Goal: Task Accomplishment & Management: Use online tool/utility

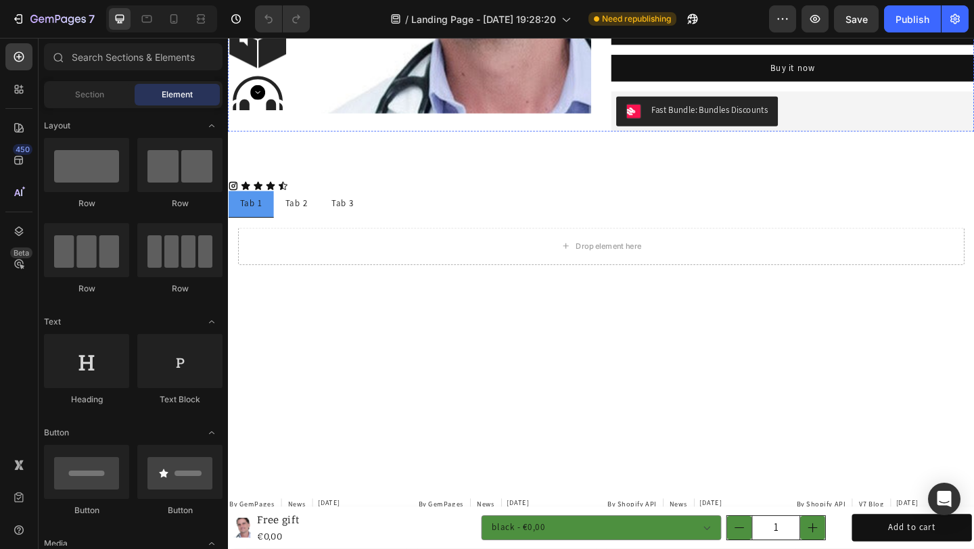
radio input "false"
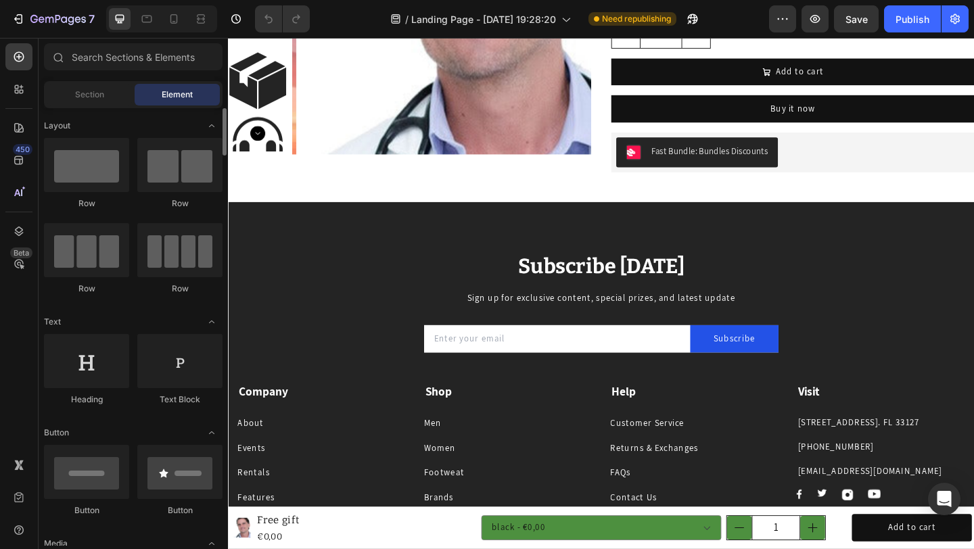
scroll to position [262, 0]
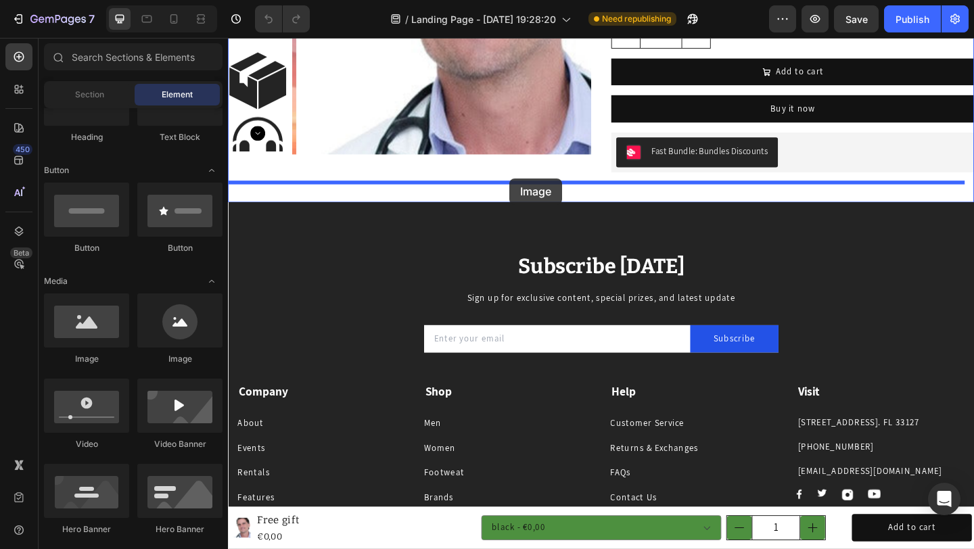
drag, startPoint x: 335, startPoint y: 384, endPoint x: 534, endPoint y: 191, distance: 277.3
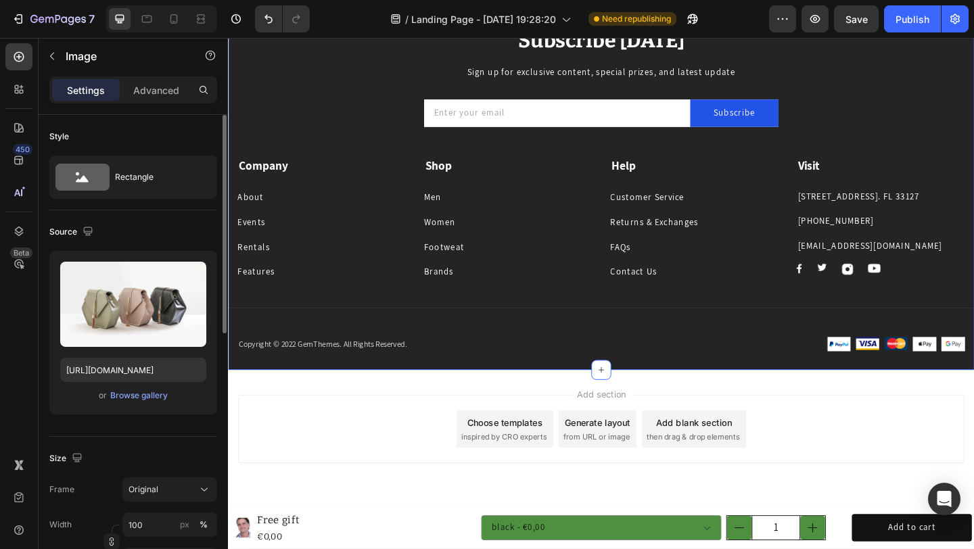
scroll to position [2128, 0]
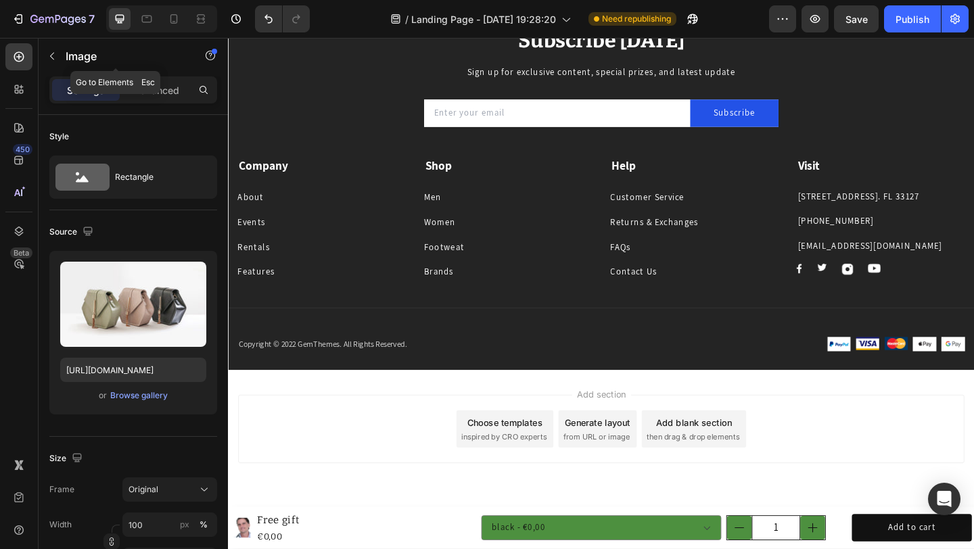
click at [55, 52] on icon "button" at bounding box center [52, 56] width 11 height 11
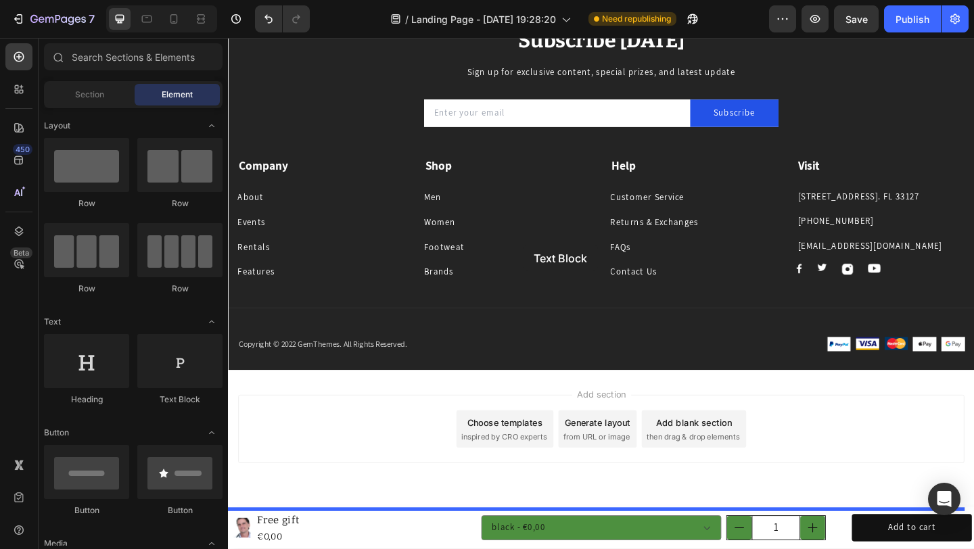
scroll to position [1894, 0]
drag, startPoint x: 410, startPoint y: 397, endPoint x: 555, endPoint y: 353, distance: 151.2
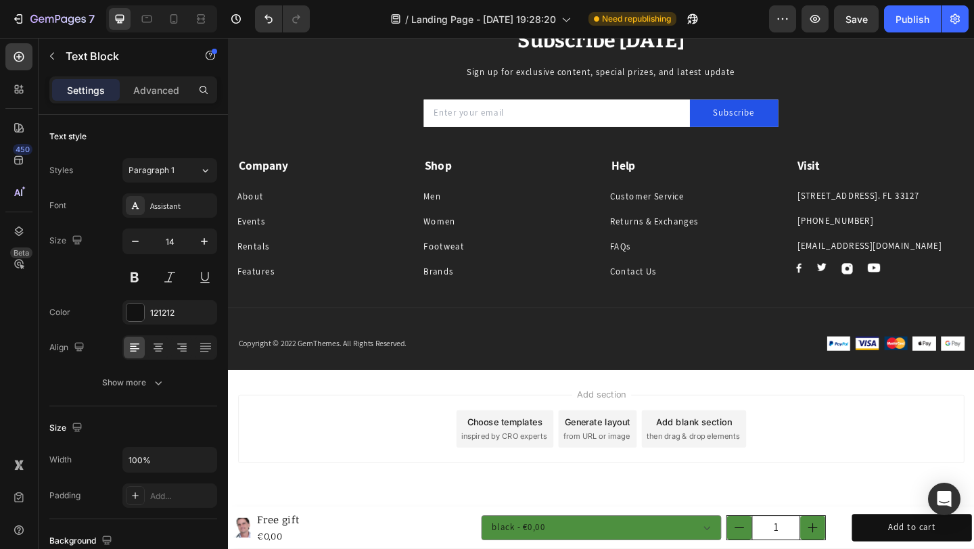
scroll to position [1767, 0]
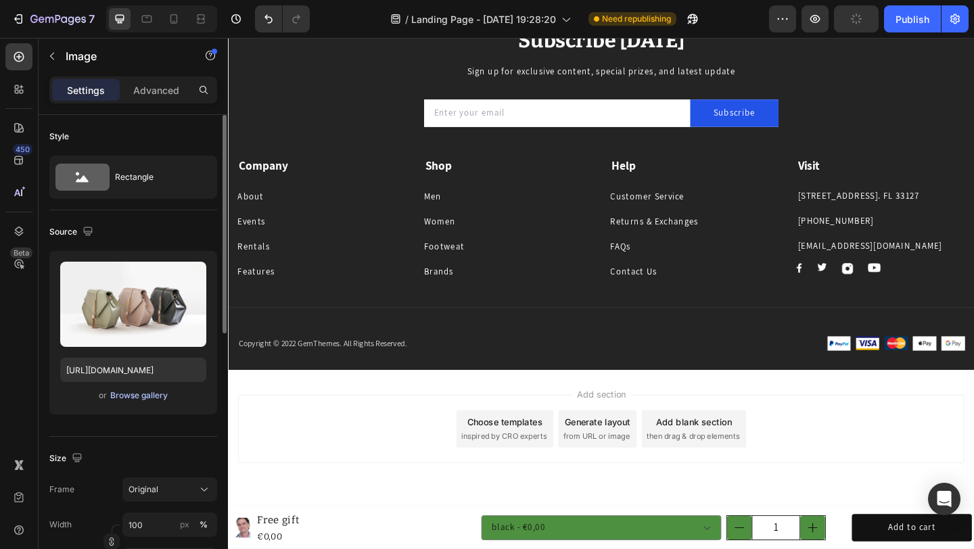
click at [129, 397] on div "Browse gallery" at bounding box center [138, 395] width 57 height 12
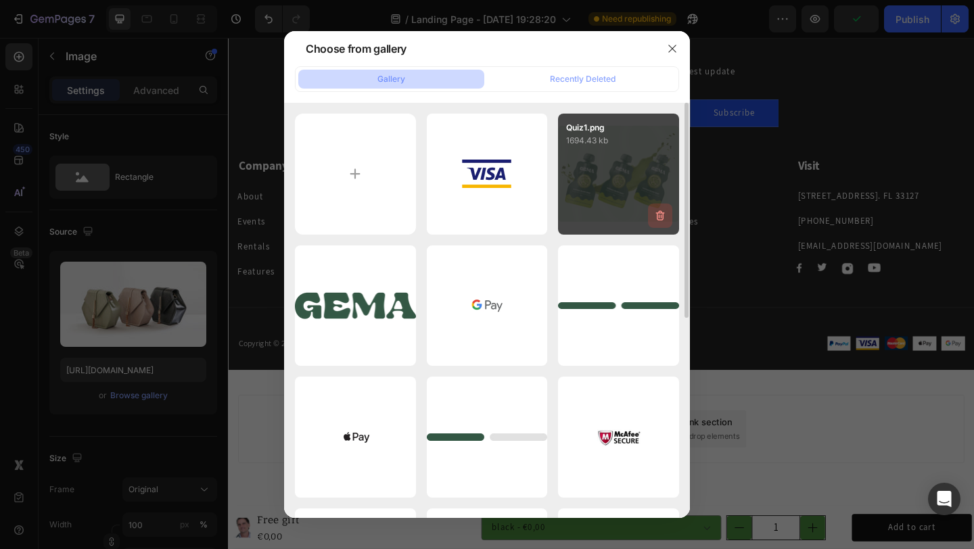
click at [664, 204] on button "button" at bounding box center [660, 216] width 24 height 24
click at [611, 174] on div "Delete Image? 1694.43 kb Cancel Delete" at bounding box center [618, 174] width 121 height 121
click at [650, 183] on div "Delete Image? 1694.43 kb Cancel Delete" at bounding box center [618, 174] width 121 height 121
click at [624, 176] on div "Delete Image? 1694.43 kb Cancel Delete" at bounding box center [618, 174] width 121 height 121
click at [623, 179] on div "Delete Image? 1694.43 kb Cancel Delete" at bounding box center [618, 174] width 121 height 121
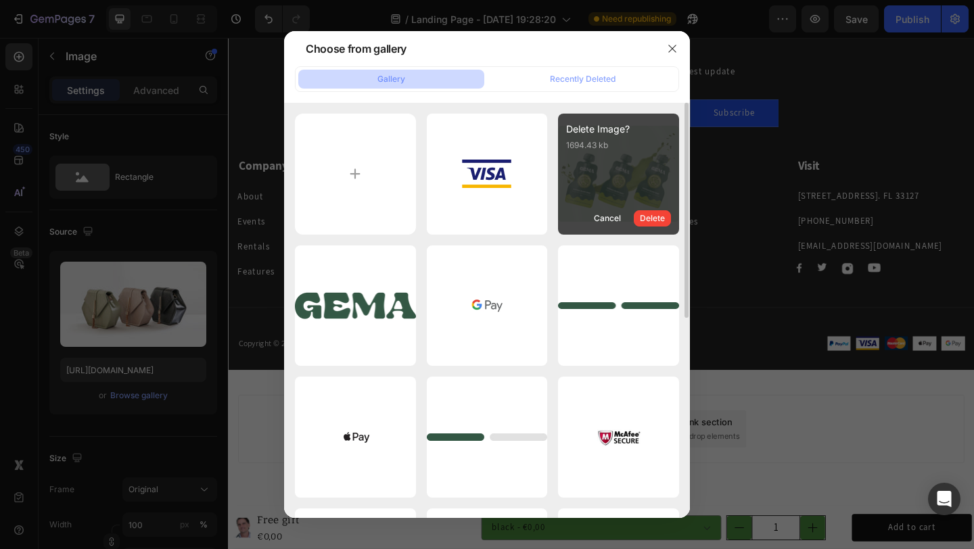
click at [624, 179] on div "Delete Image? 1694.43 kb Cancel Delete" at bounding box center [618, 174] width 121 height 121
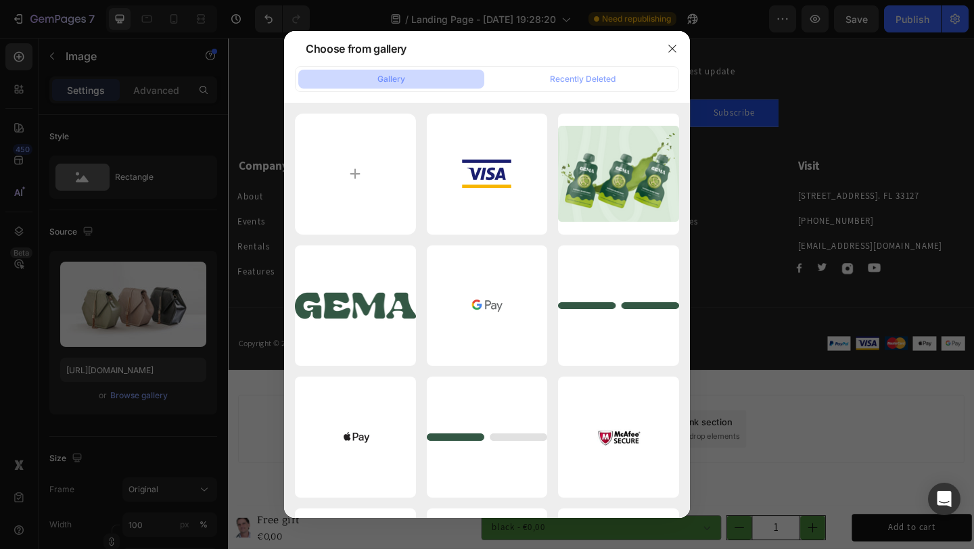
click at [829, 270] on div at bounding box center [487, 274] width 974 height 549
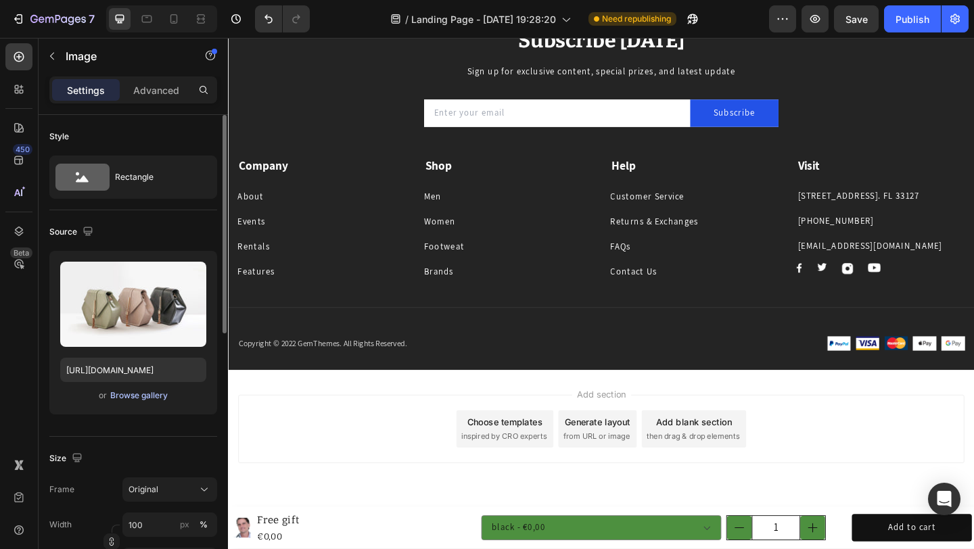
click at [147, 389] on div "Browse gallery" at bounding box center [138, 395] width 57 height 12
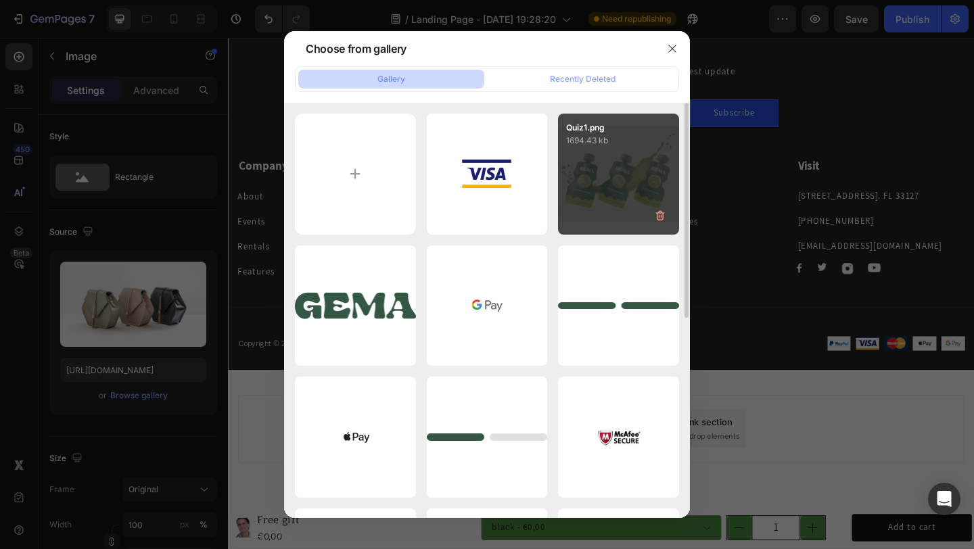
click at [602, 189] on div "Quiz1.png 1694.43 kb" at bounding box center [618, 174] width 121 height 121
type input "[URL][DOMAIN_NAME]"
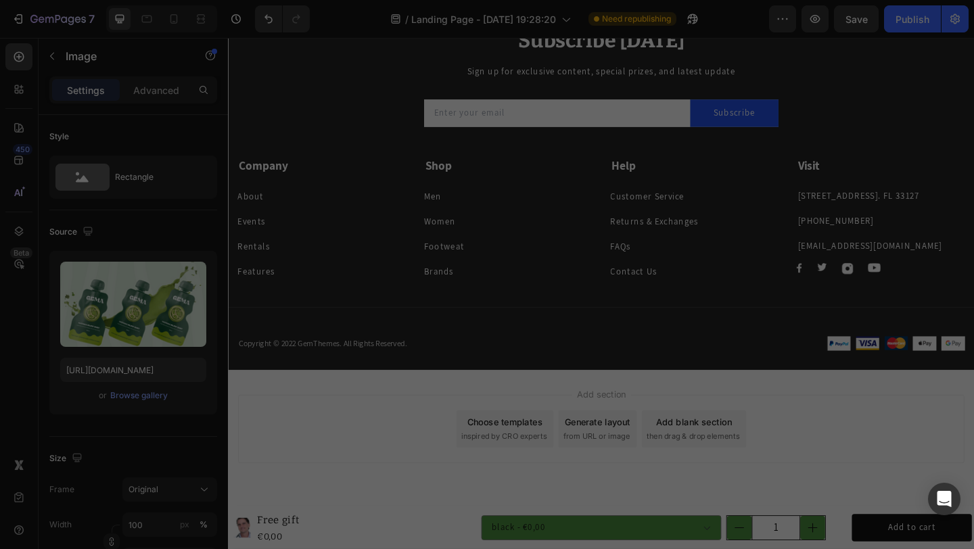
click at [602, 189] on div "Quiz1.png 1694.43 kb" at bounding box center [618, 174] width 121 height 121
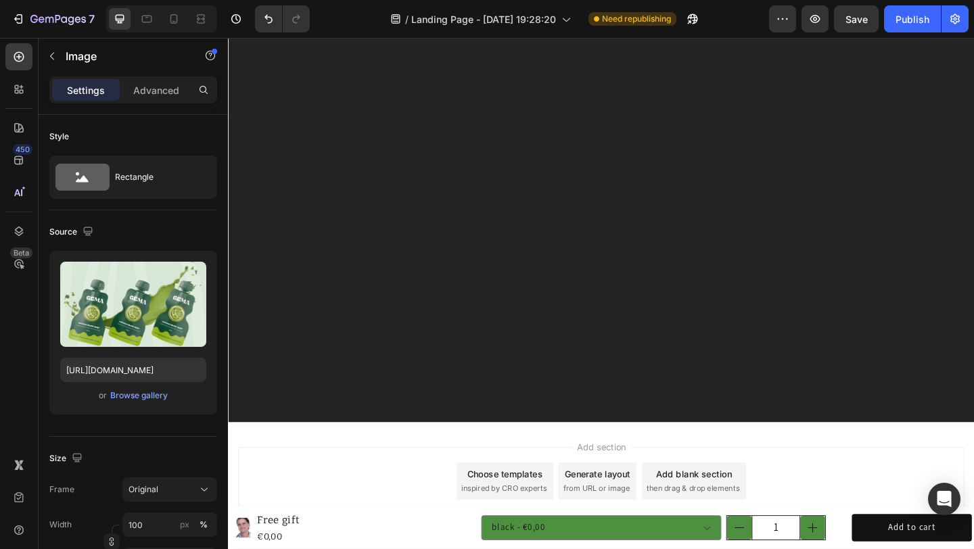
scroll to position [1485, 0]
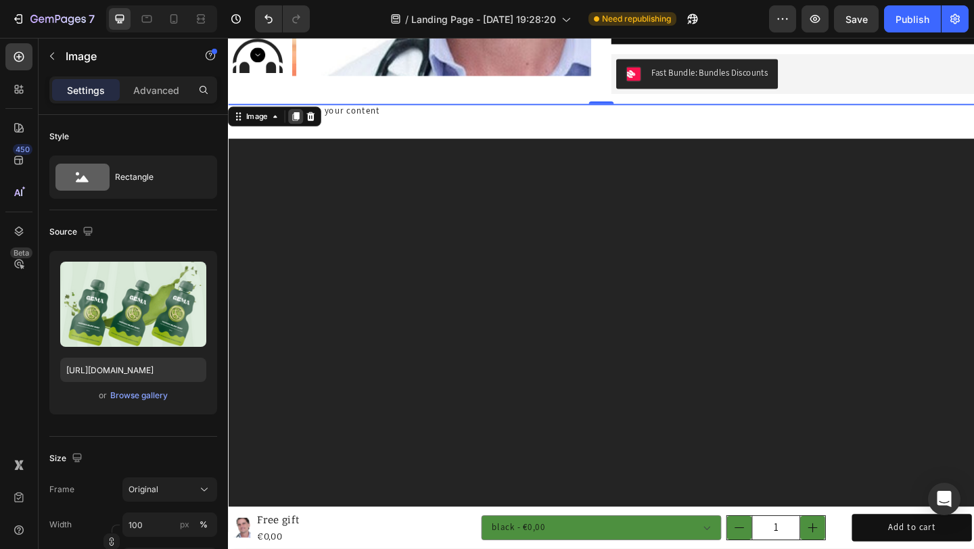
click at [306, 120] on icon at bounding box center [301, 123] width 11 height 11
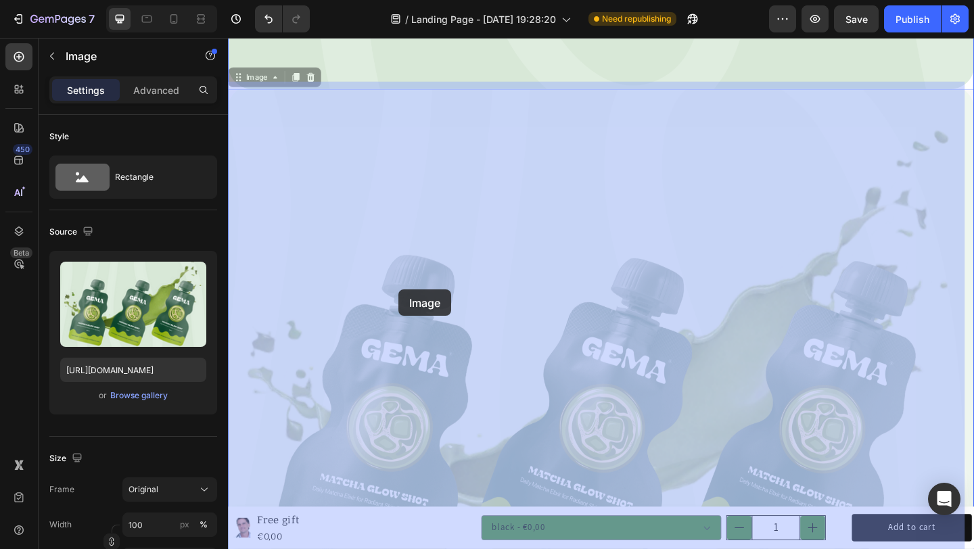
scroll to position [2433, 0]
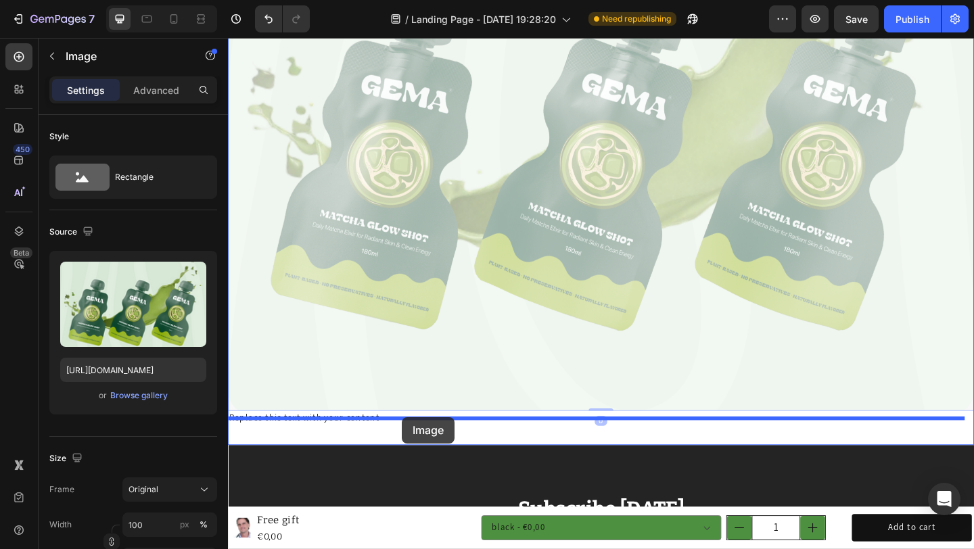
drag, startPoint x: 262, startPoint y: 72, endPoint x: 417, endPoint y: 450, distance: 408.7
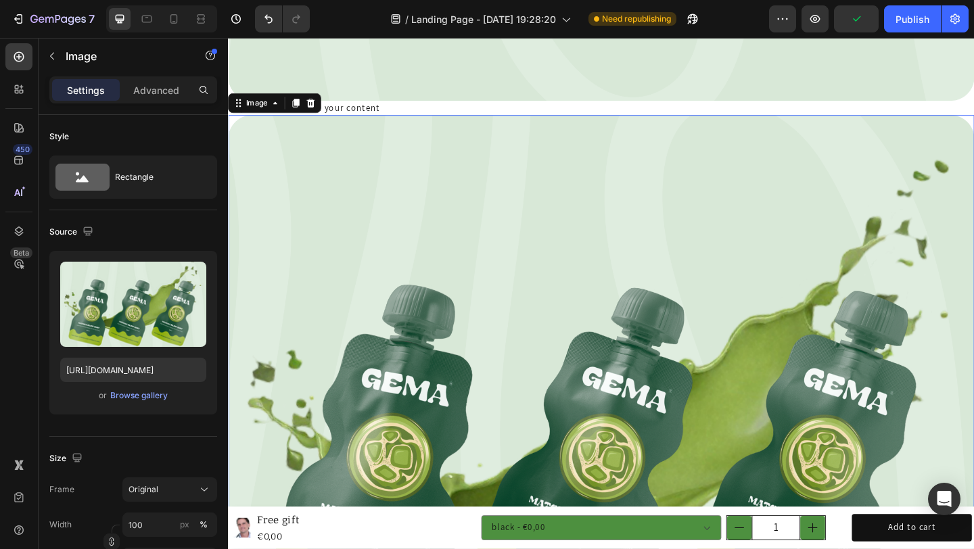
scroll to position [2093, 0]
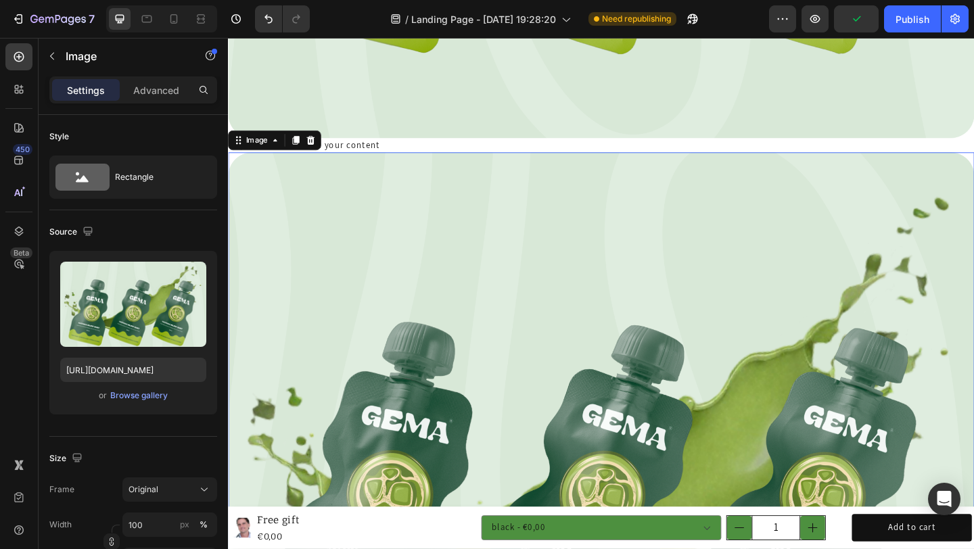
click at [513, 431] on img at bounding box center [633, 484] width 811 height 645
click at [147, 394] on div "Browse gallery" at bounding box center [138, 395] width 57 height 12
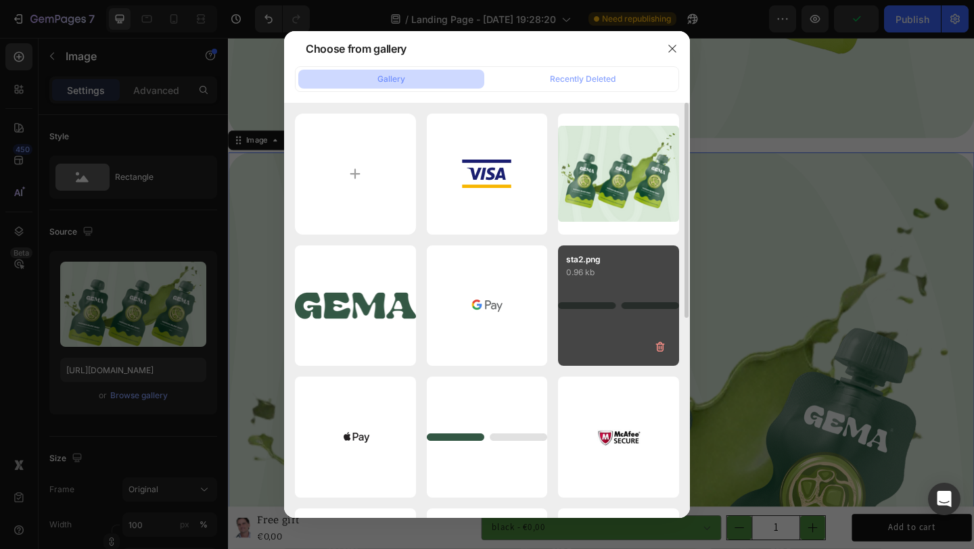
scroll to position [85, 0]
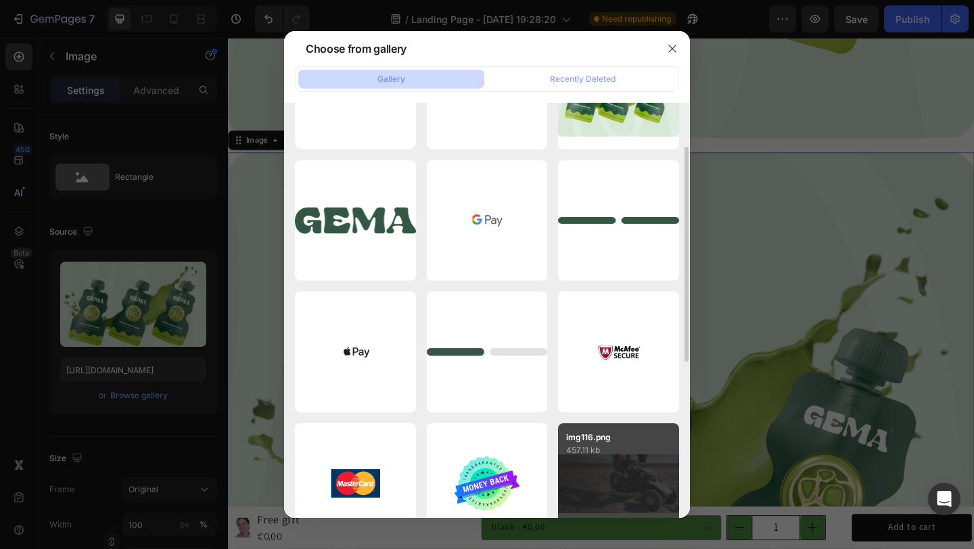
click at [605, 471] on div "img116.png 457.11 kb" at bounding box center [618, 483] width 121 height 121
type input "[URL][DOMAIN_NAME]"
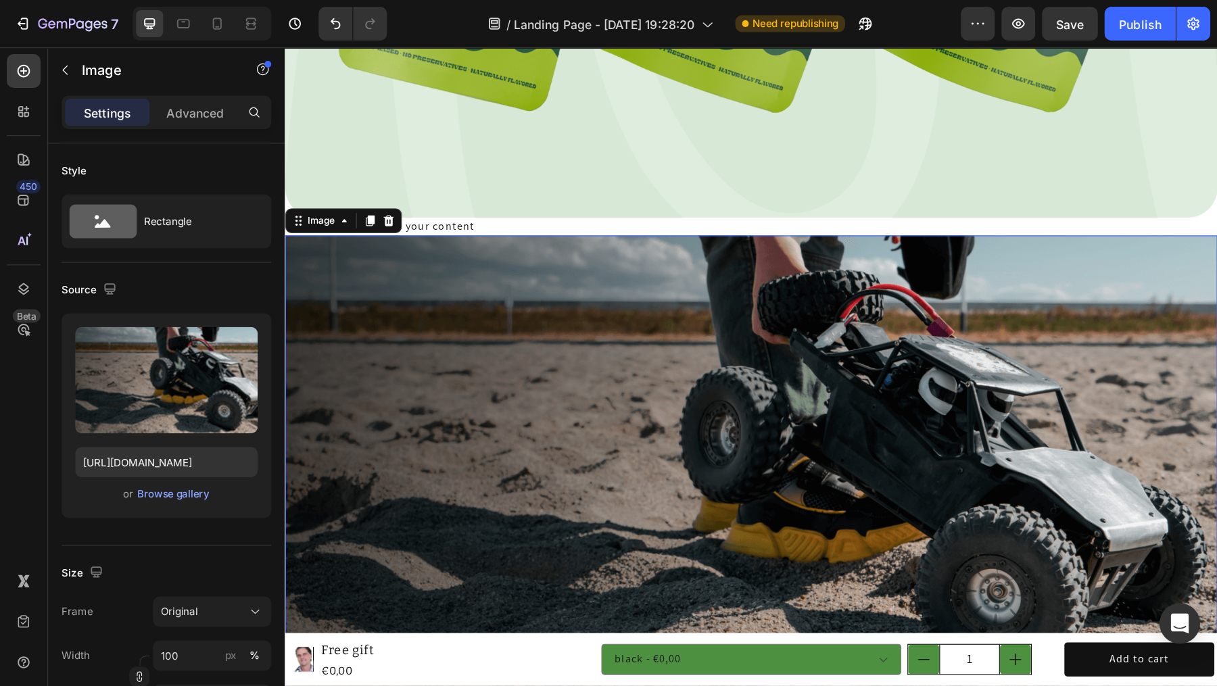
scroll to position [1943, 0]
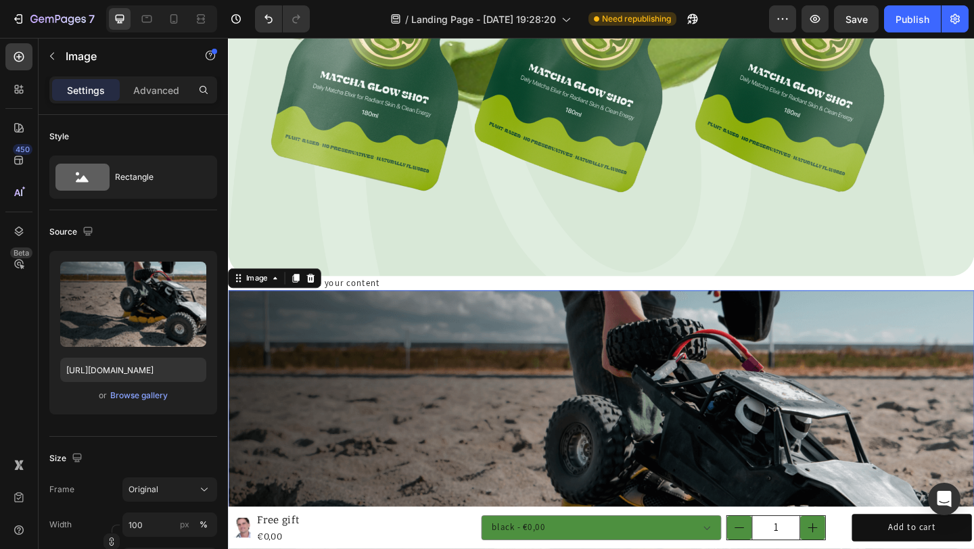
click at [621, 312] on img at bounding box center [633, 509] width 811 height 394
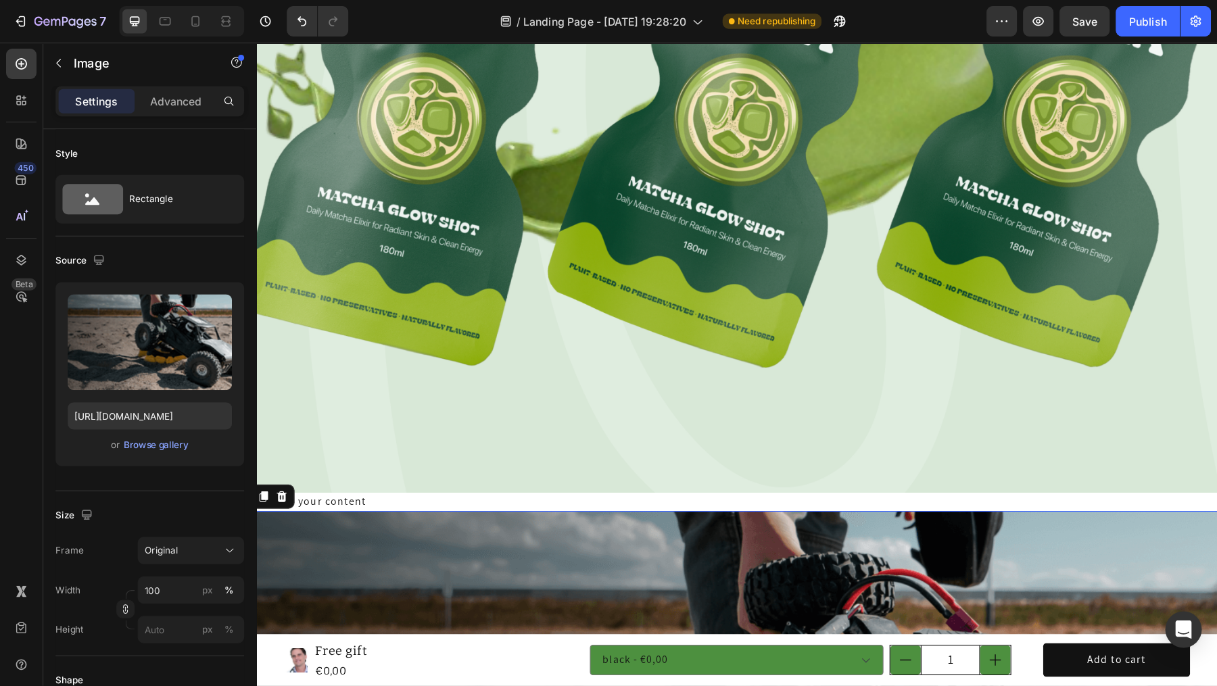
scroll to position [1942, 0]
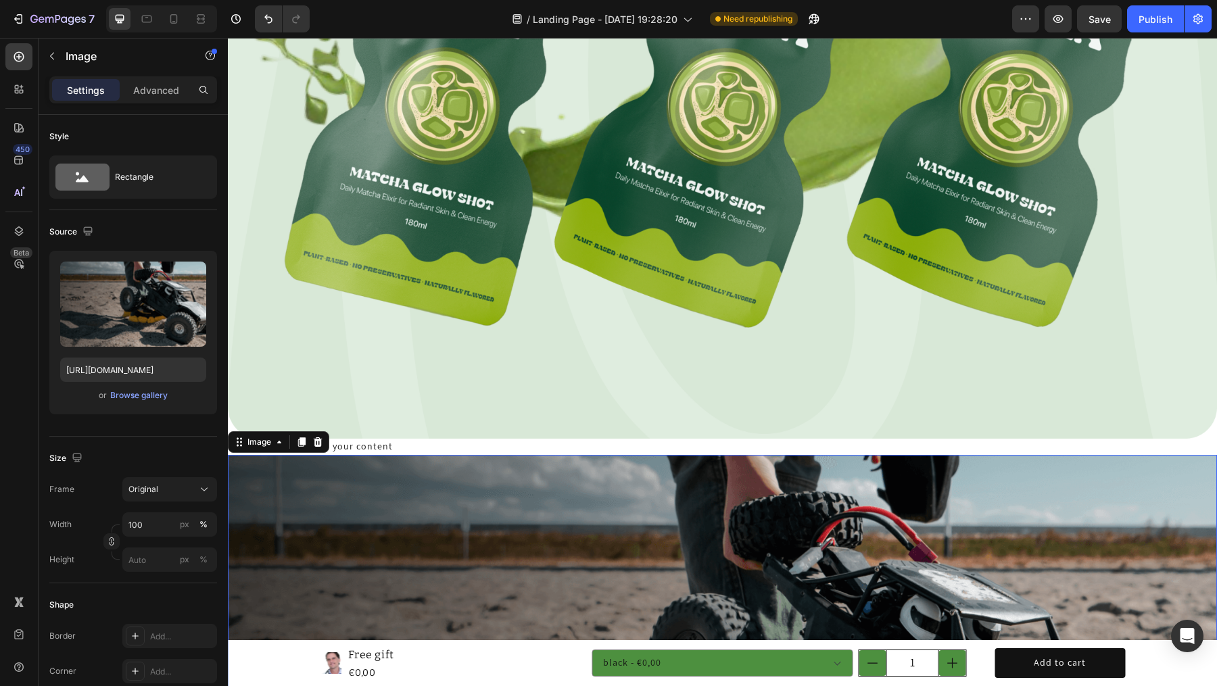
click at [406, 521] on img at bounding box center [722, 695] width 989 height 481
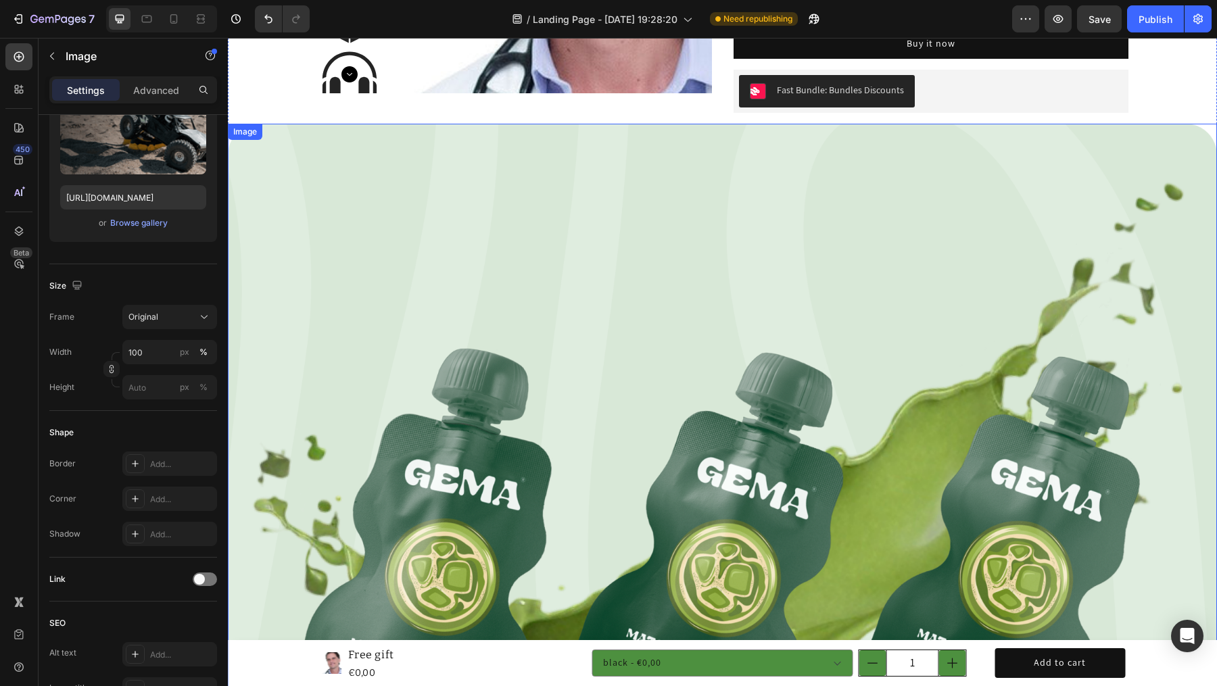
scroll to position [1412, 0]
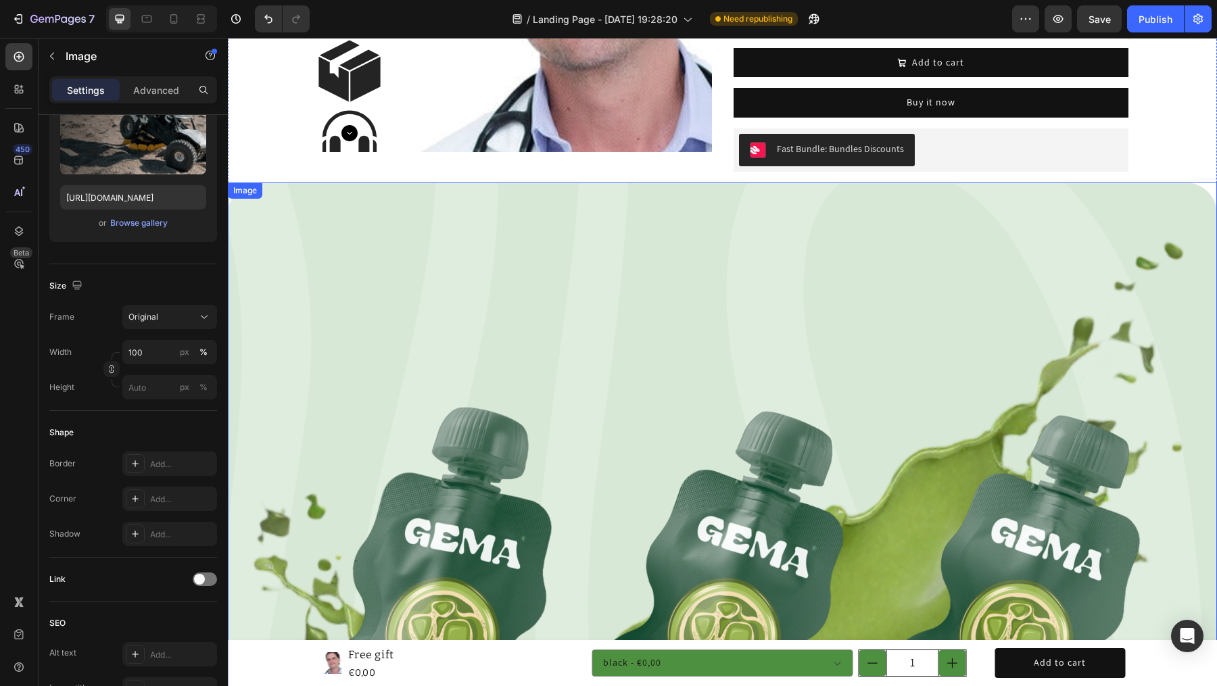
click at [421, 375] on img at bounding box center [722, 576] width 989 height 786
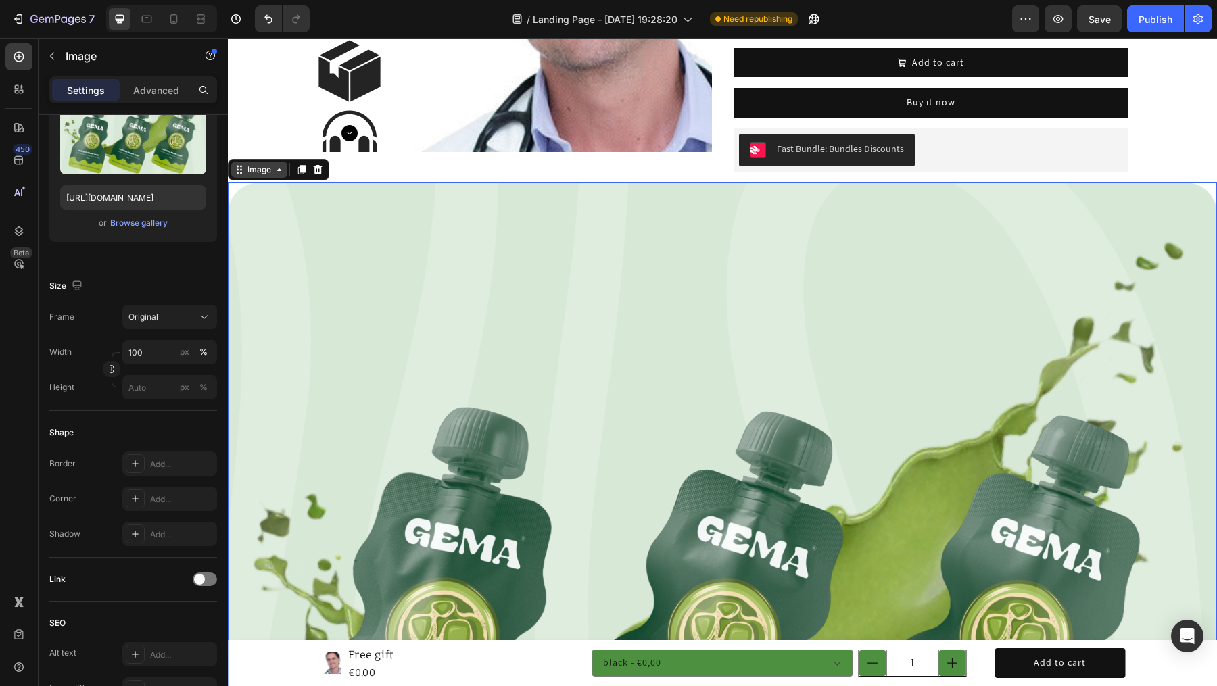
click at [268, 168] on div "Image" at bounding box center [259, 170] width 29 height 12
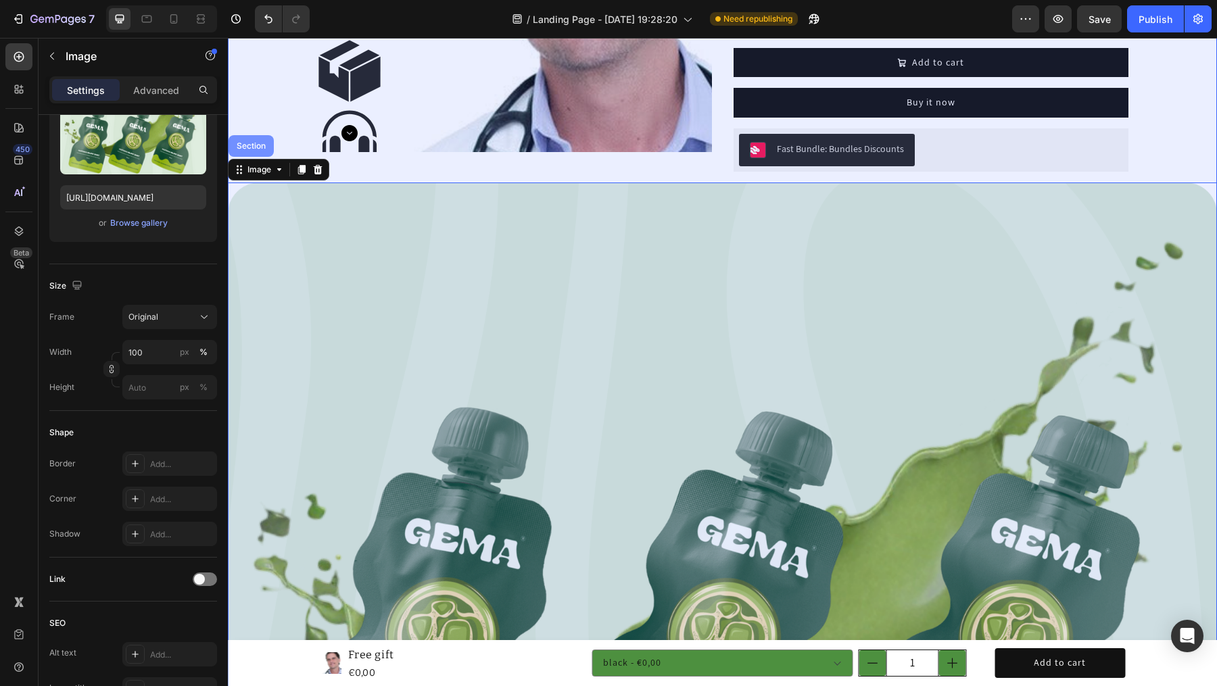
click at [259, 151] on div "Section" at bounding box center [251, 146] width 45 height 22
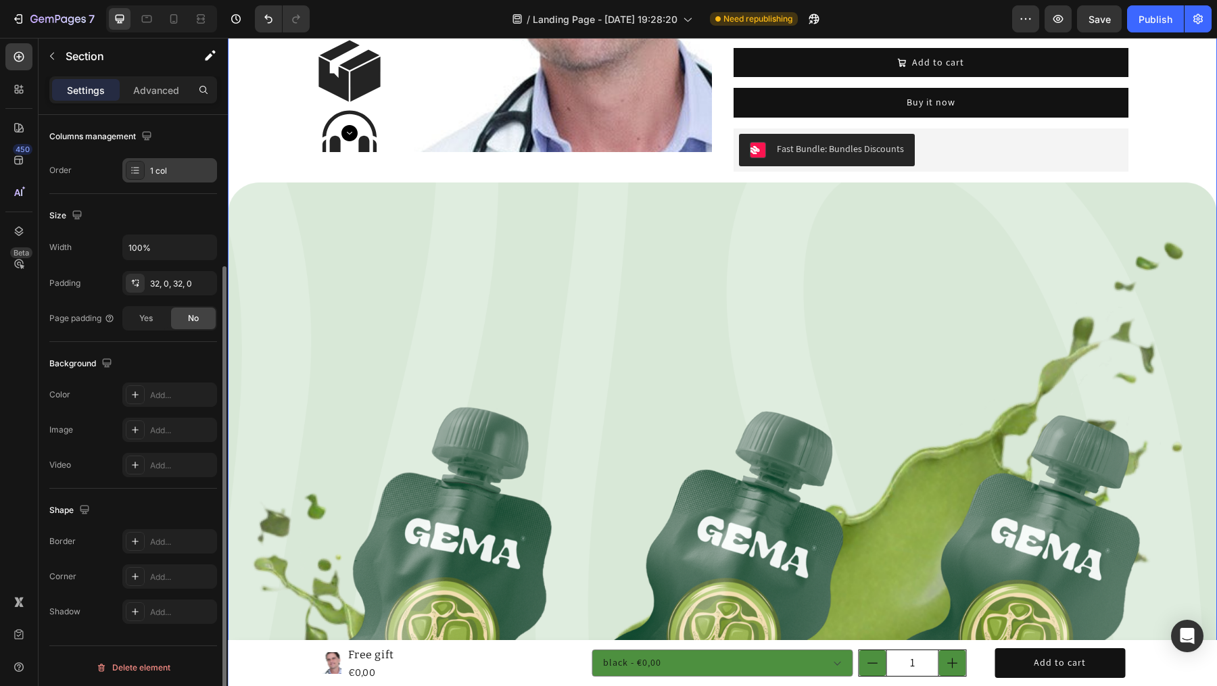
scroll to position [0, 0]
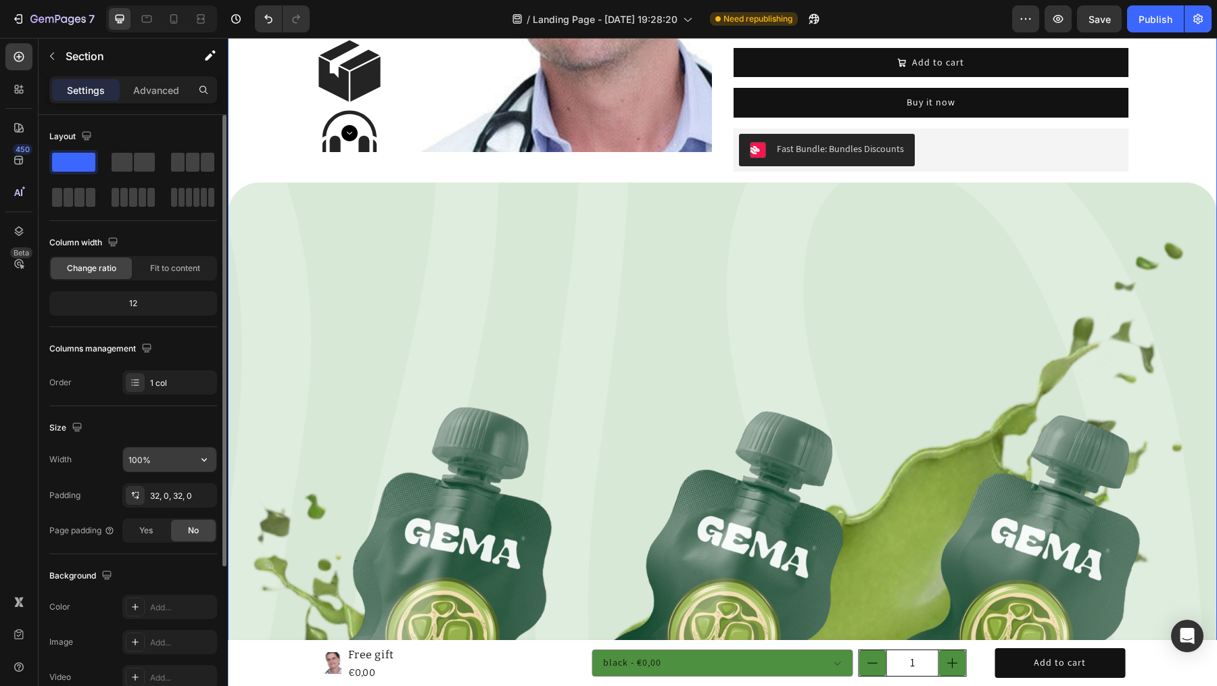
click at [167, 452] on input "100%" at bounding box center [169, 460] width 93 height 24
click at [202, 462] on icon "button" at bounding box center [204, 460] width 14 height 14
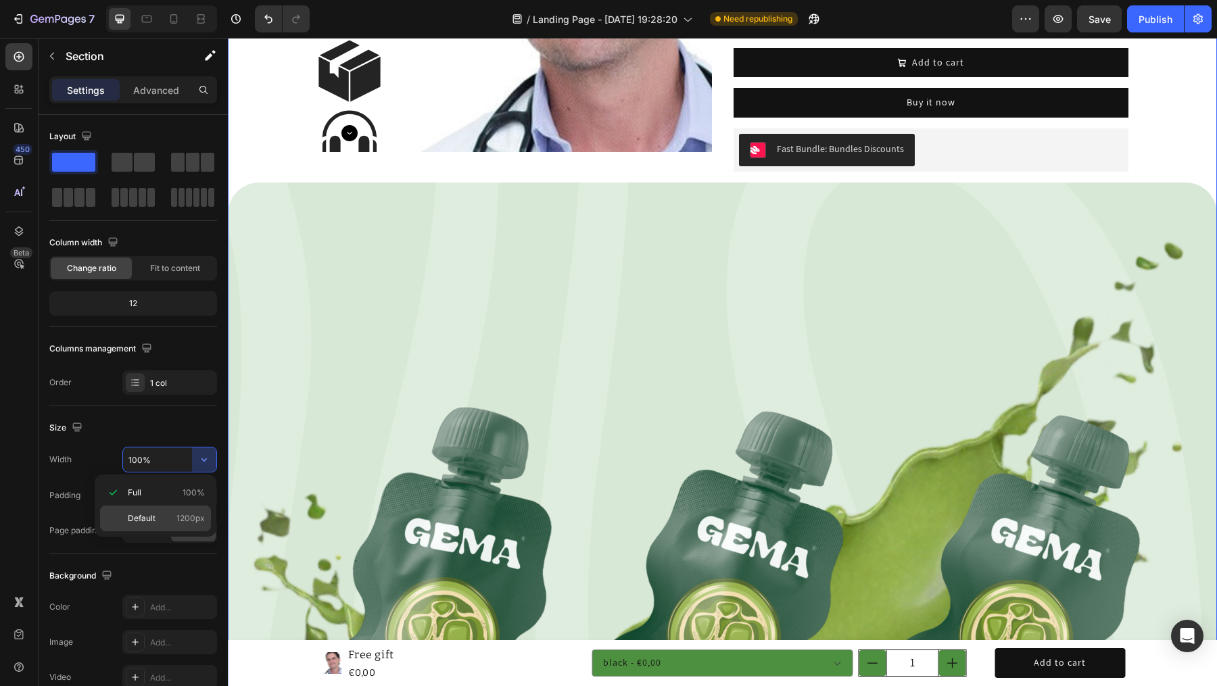
click at [180, 513] on span "1200px" at bounding box center [190, 519] width 28 height 12
type input "1200"
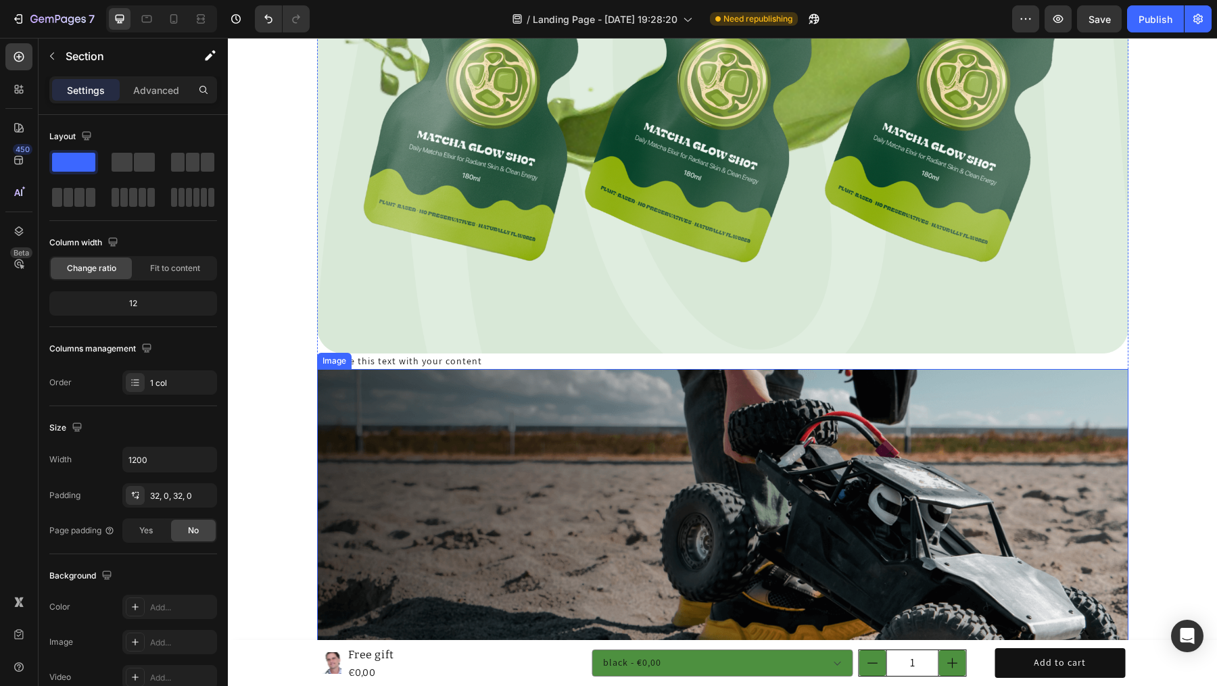
scroll to position [1983, 0]
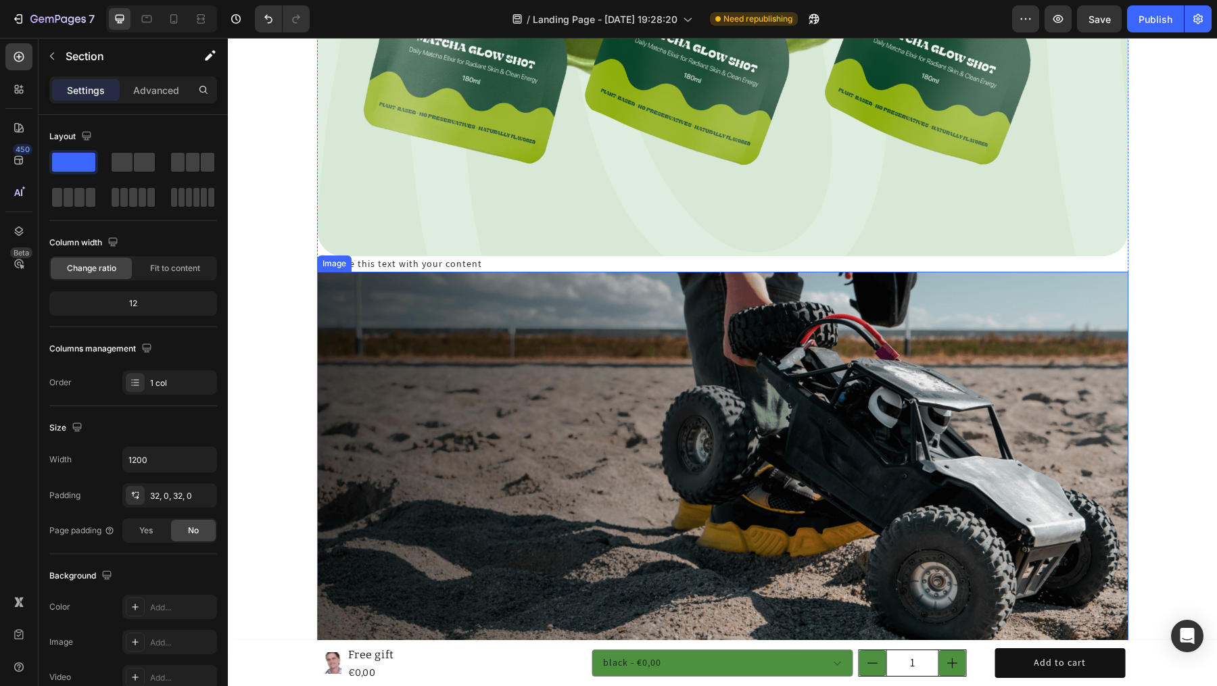
click at [444, 456] on img at bounding box center [722, 469] width 811 height 394
